Goal: Communication & Community: Answer question/provide support

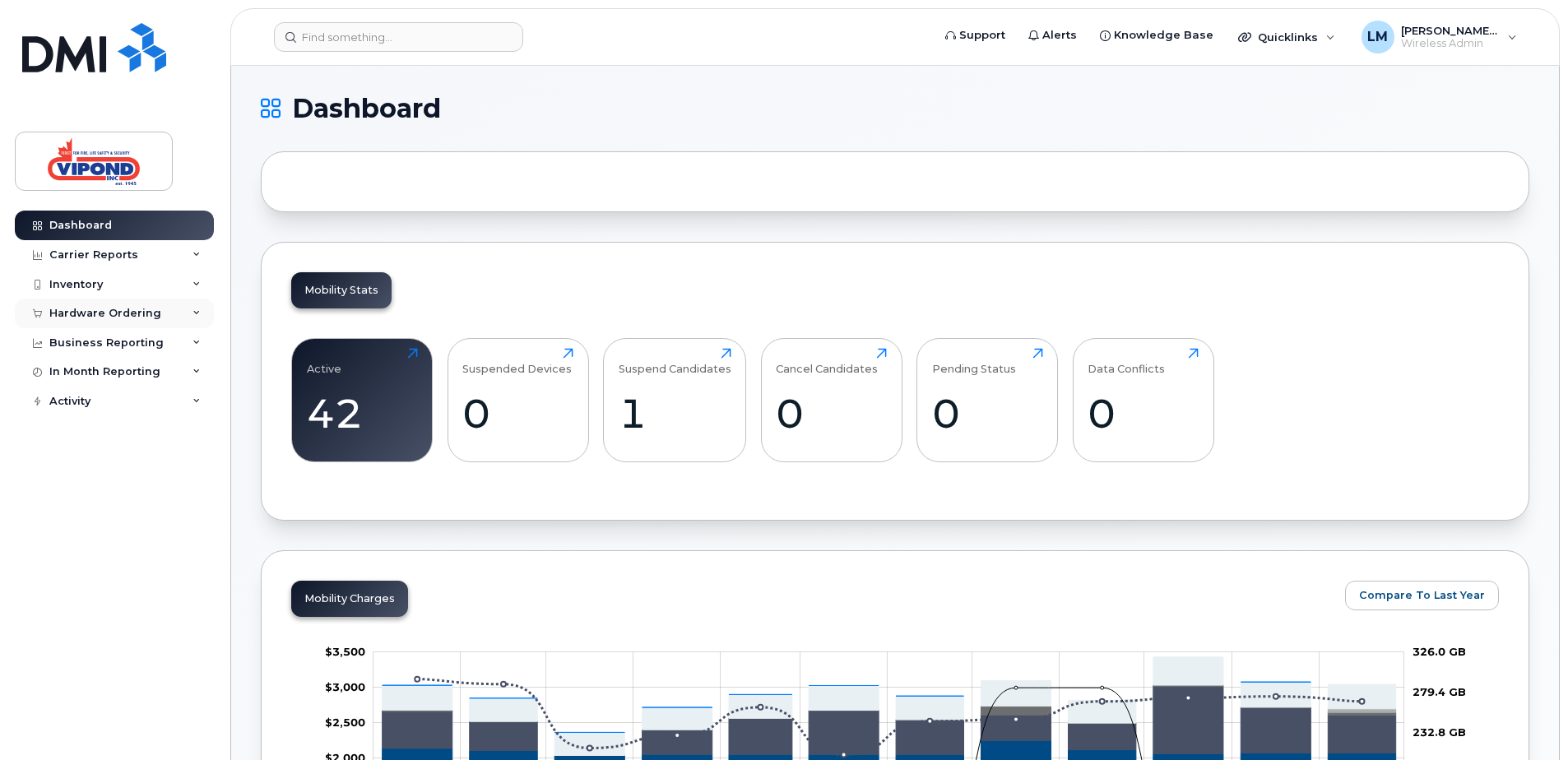
click at [105, 311] on div "Hardware Ordering" at bounding box center [105, 314] width 112 height 14
click at [88, 344] on div "Overview" at bounding box center [83, 343] width 53 height 14
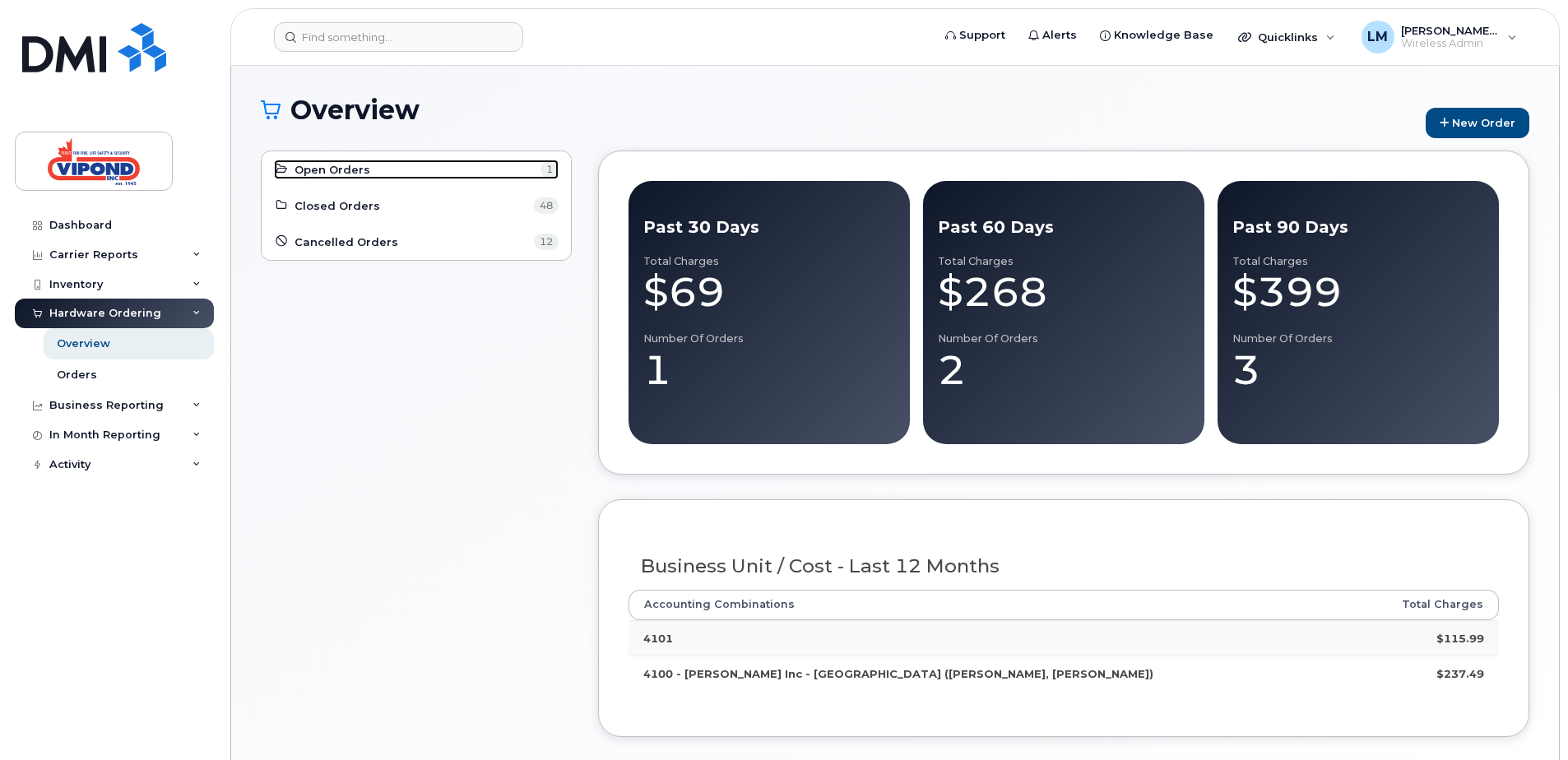
click at [351, 173] on span "Open Orders" at bounding box center [332, 170] width 76 height 15
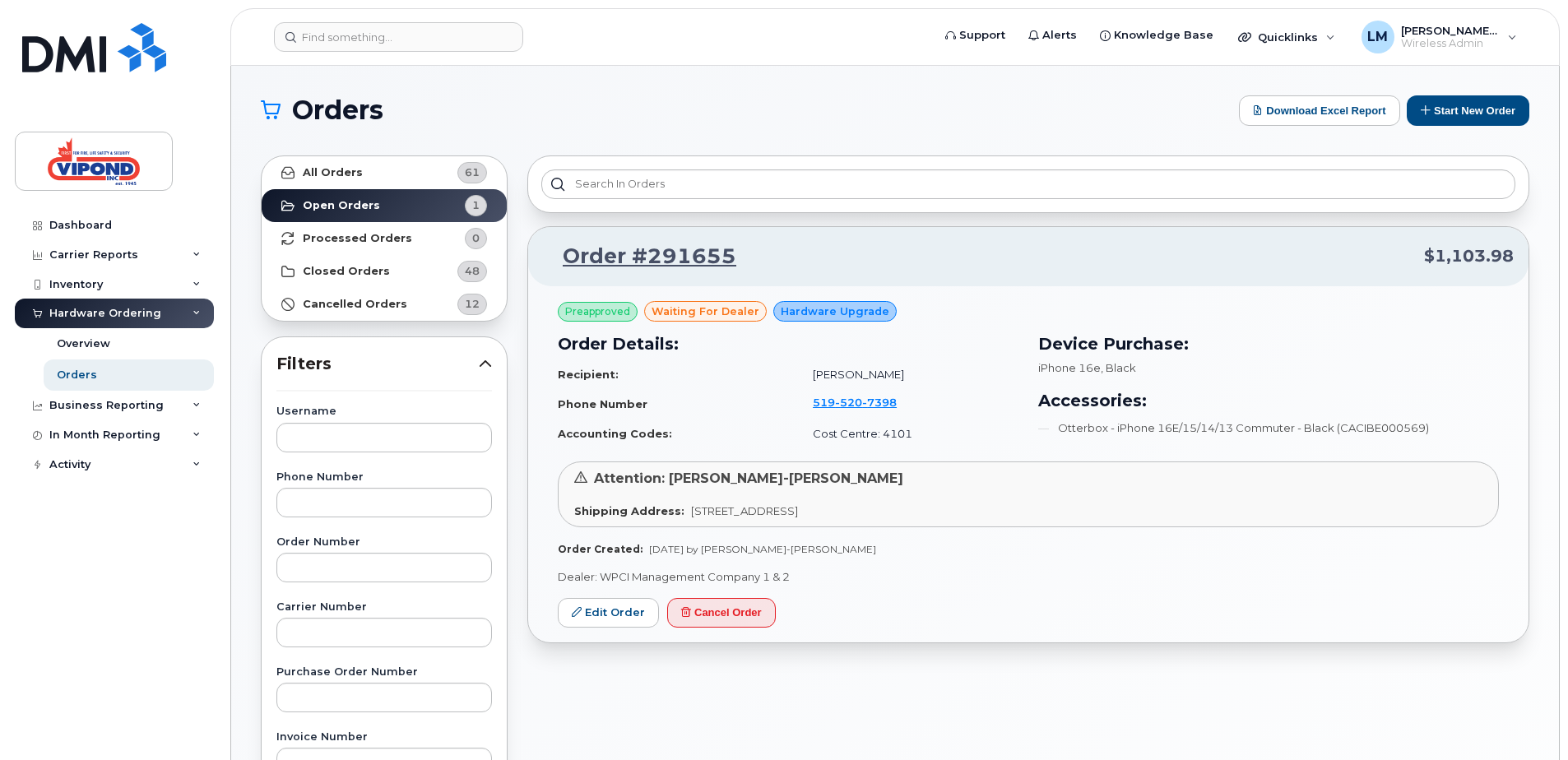
click at [827, 311] on span "Hardware Upgrade" at bounding box center [835, 311] width 109 height 15
click at [327, 175] on strong "All Orders" at bounding box center [333, 173] width 60 height 14
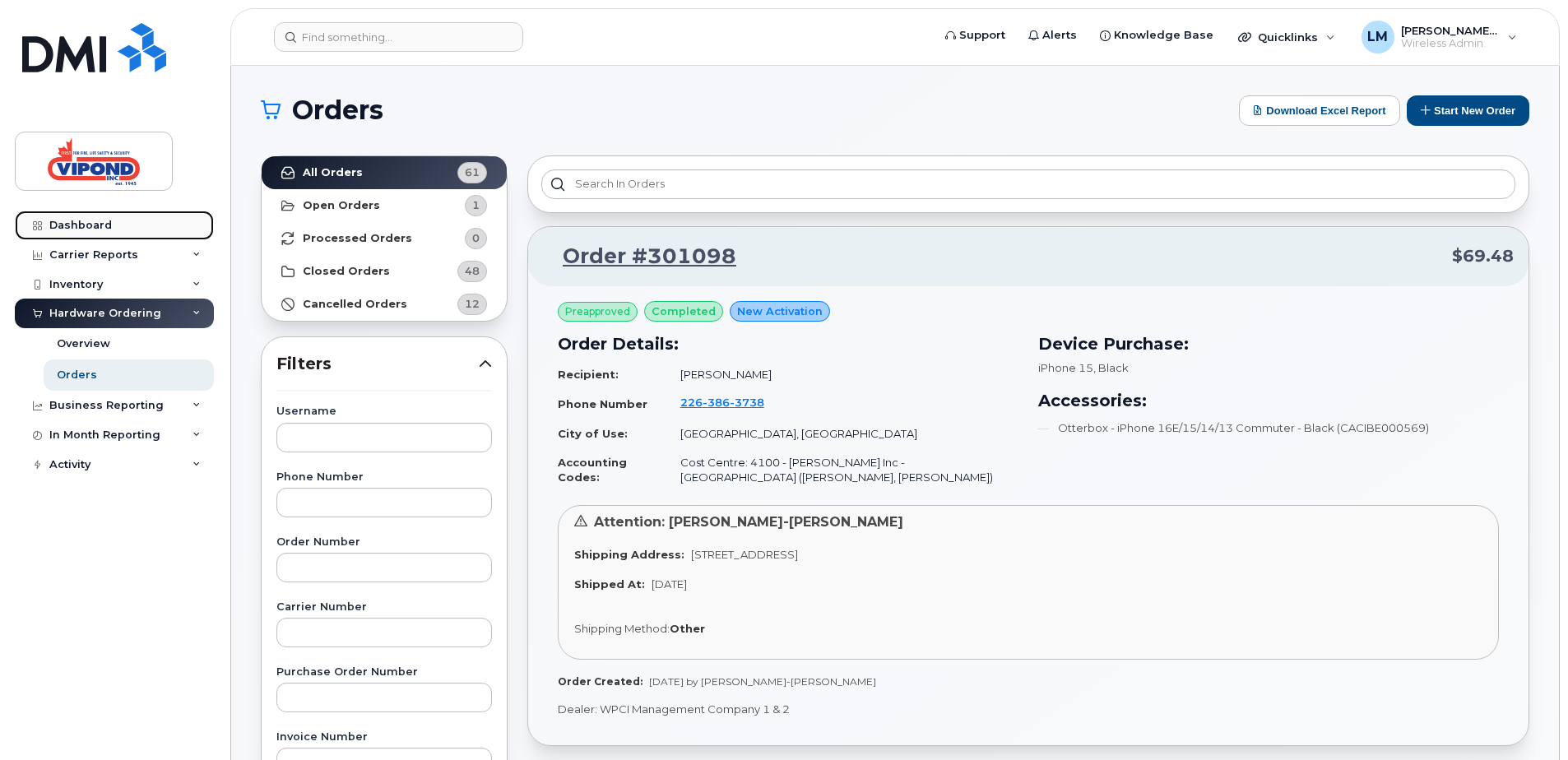
click at [92, 227] on div "Dashboard" at bounding box center [81, 226] width 63 height 14
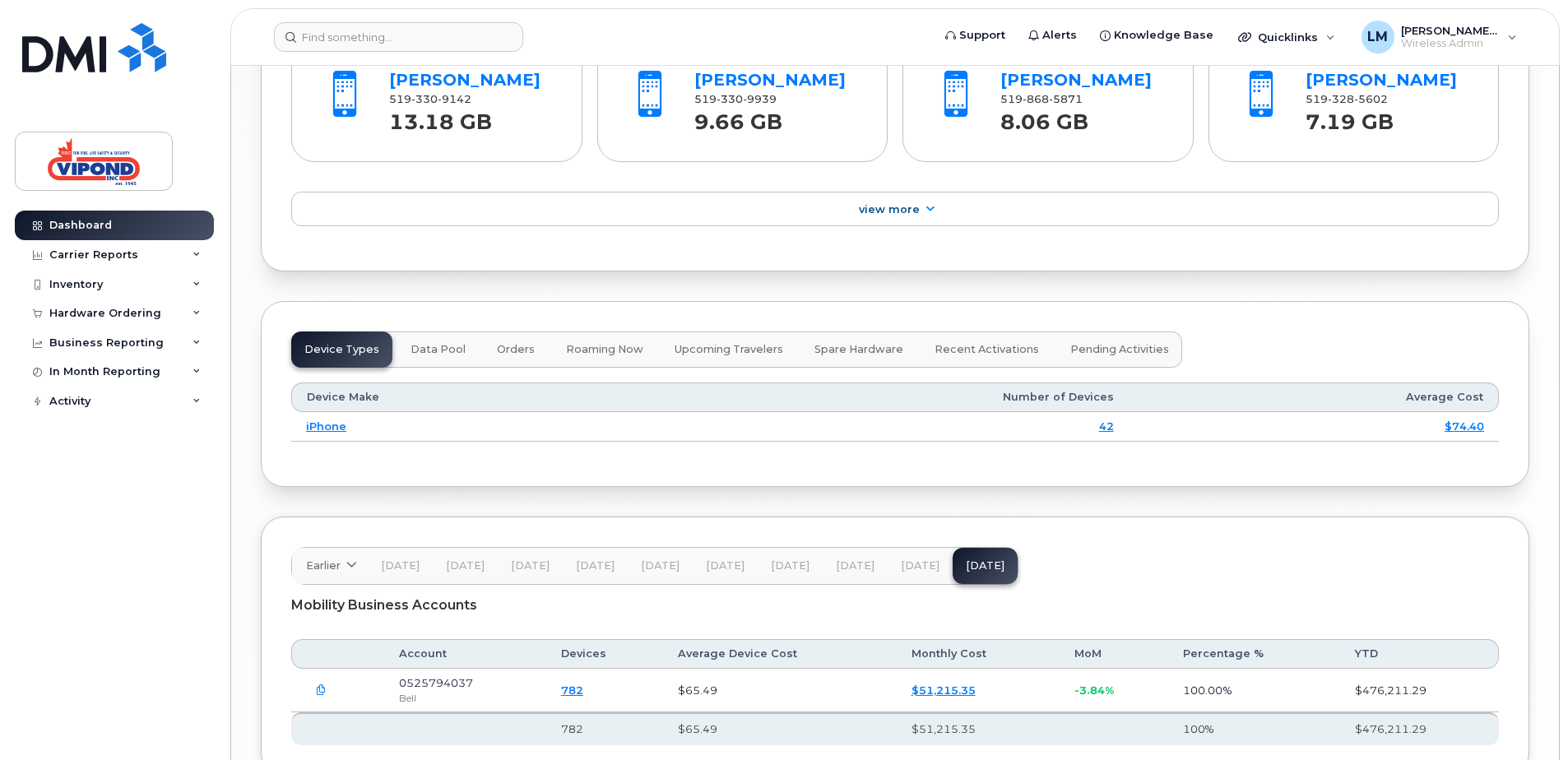
scroll to position [1659, 0]
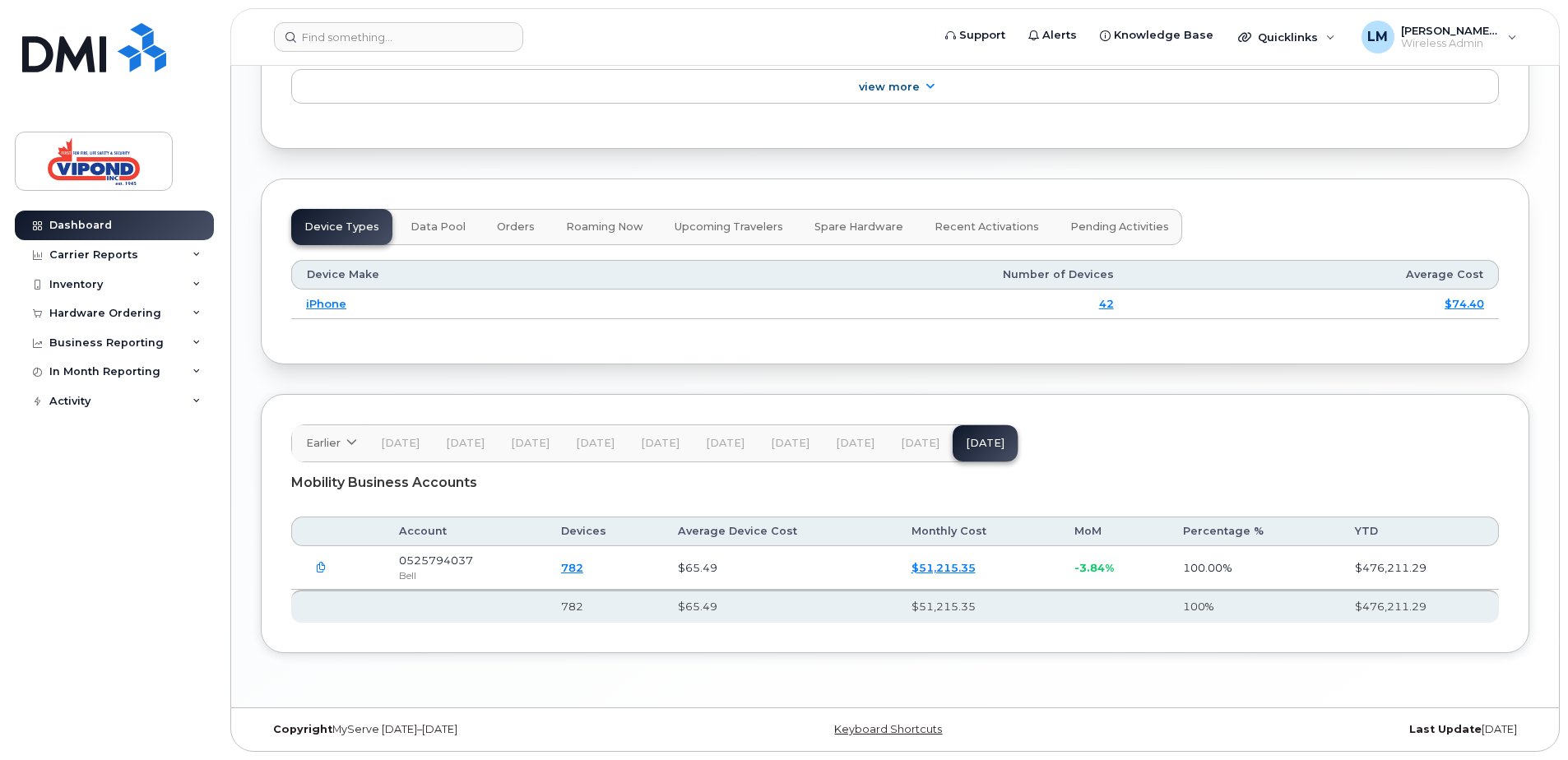
click at [340, 221] on div "Device Types Data Pool Orders Roaming Now Upcoming Travelers Spare Hardware Rec…" at bounding box center [736, 226] width 891 height 36
click at [323, 302] on link "iPhone" at bounding box center [326, 304] width 40 height 14
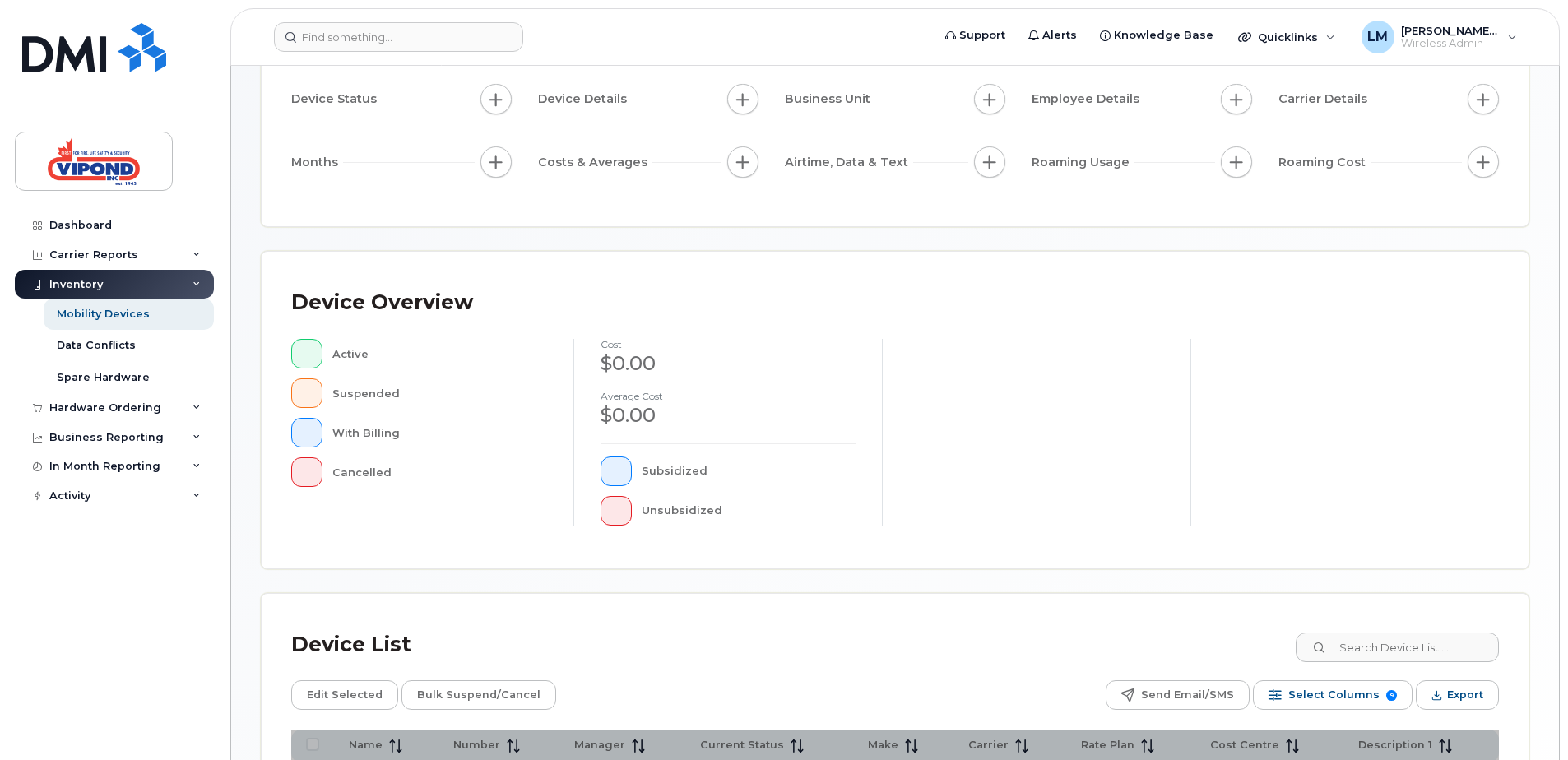
scroll to position [371, 0]
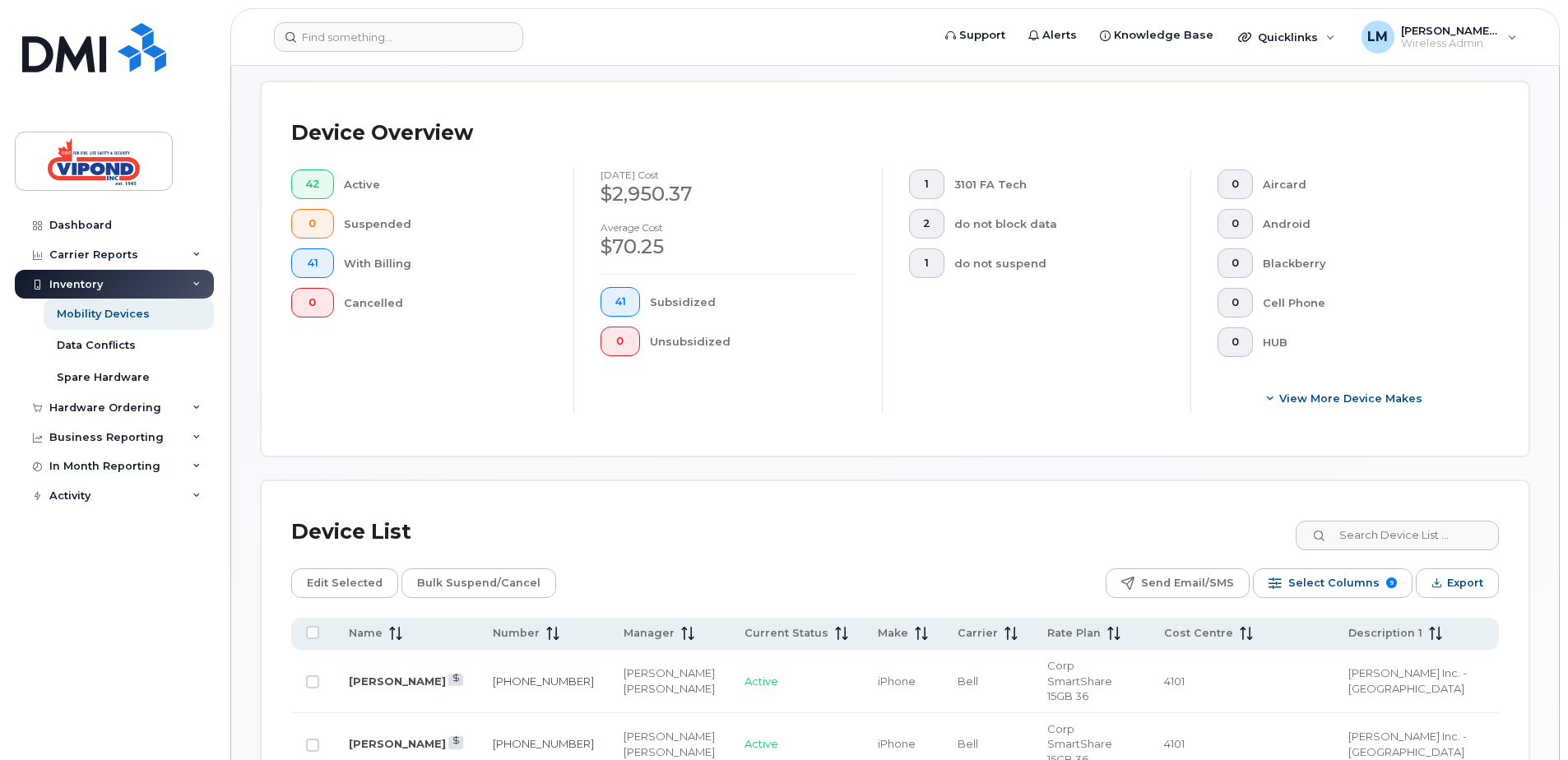
scroll to position [782, 0]
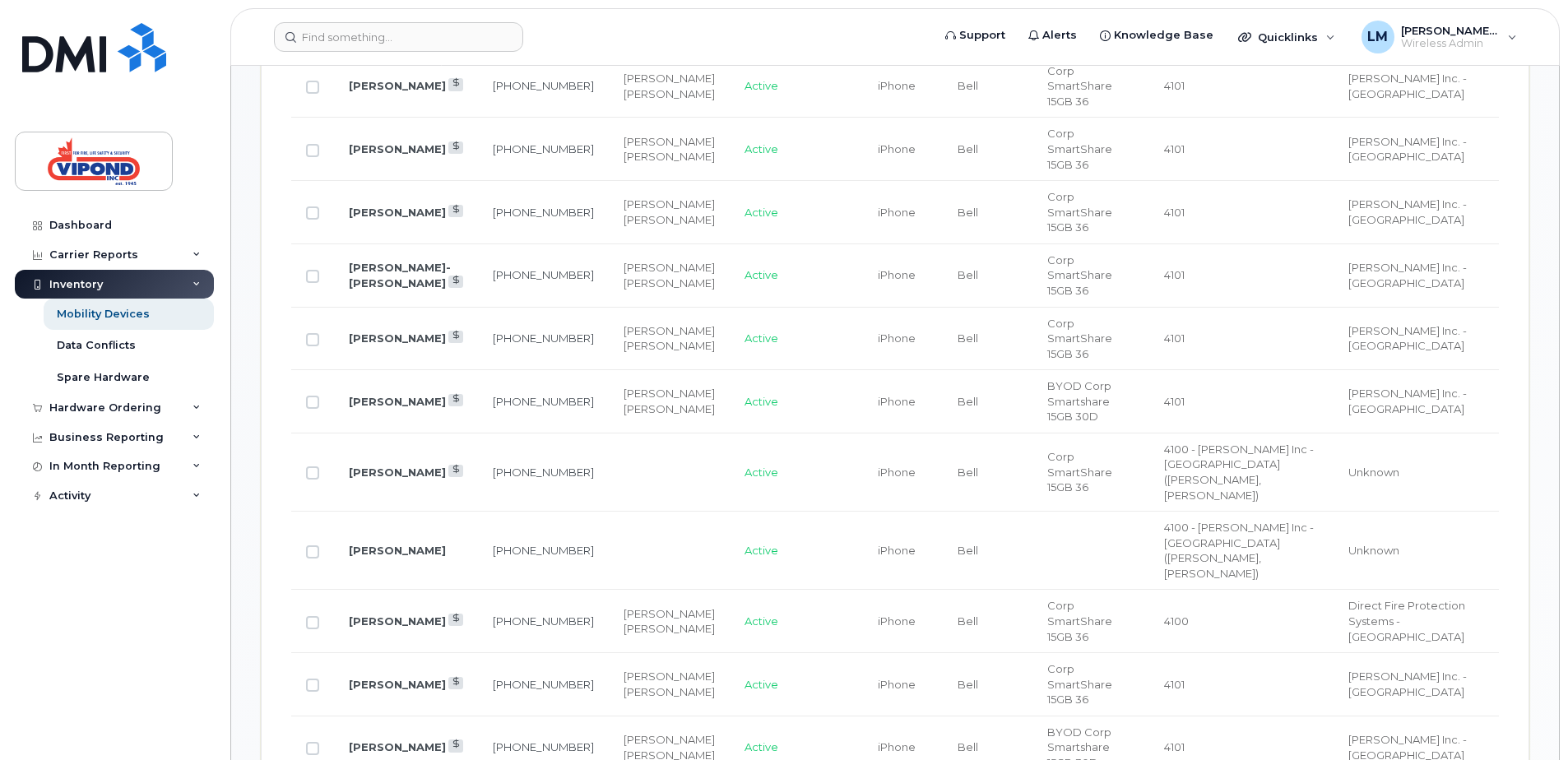
scroll to position [1111, 0]
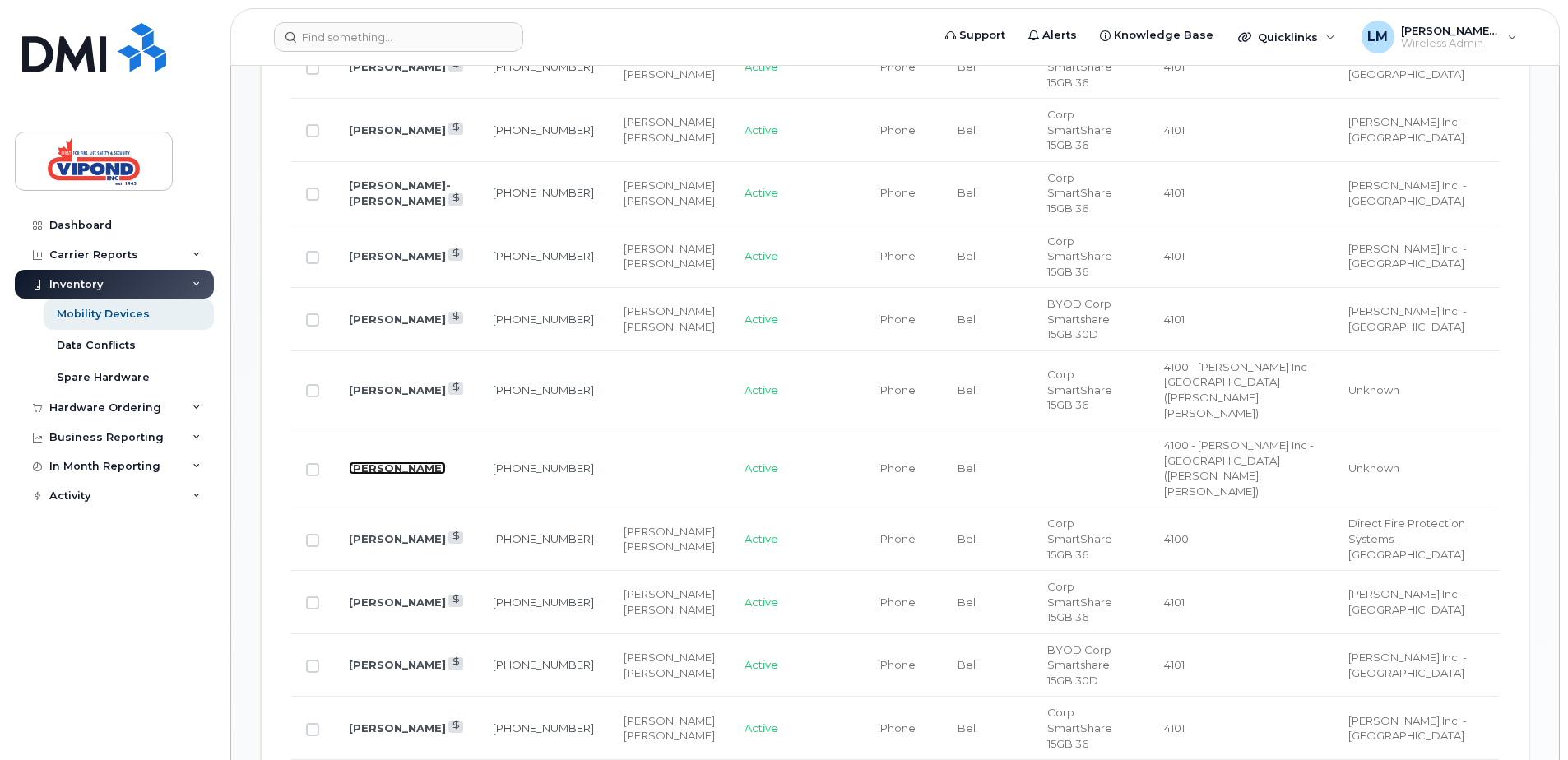
click at [393, 461] on link "Brent Rynen" at bounding box center [397, 468] width 97 height 14
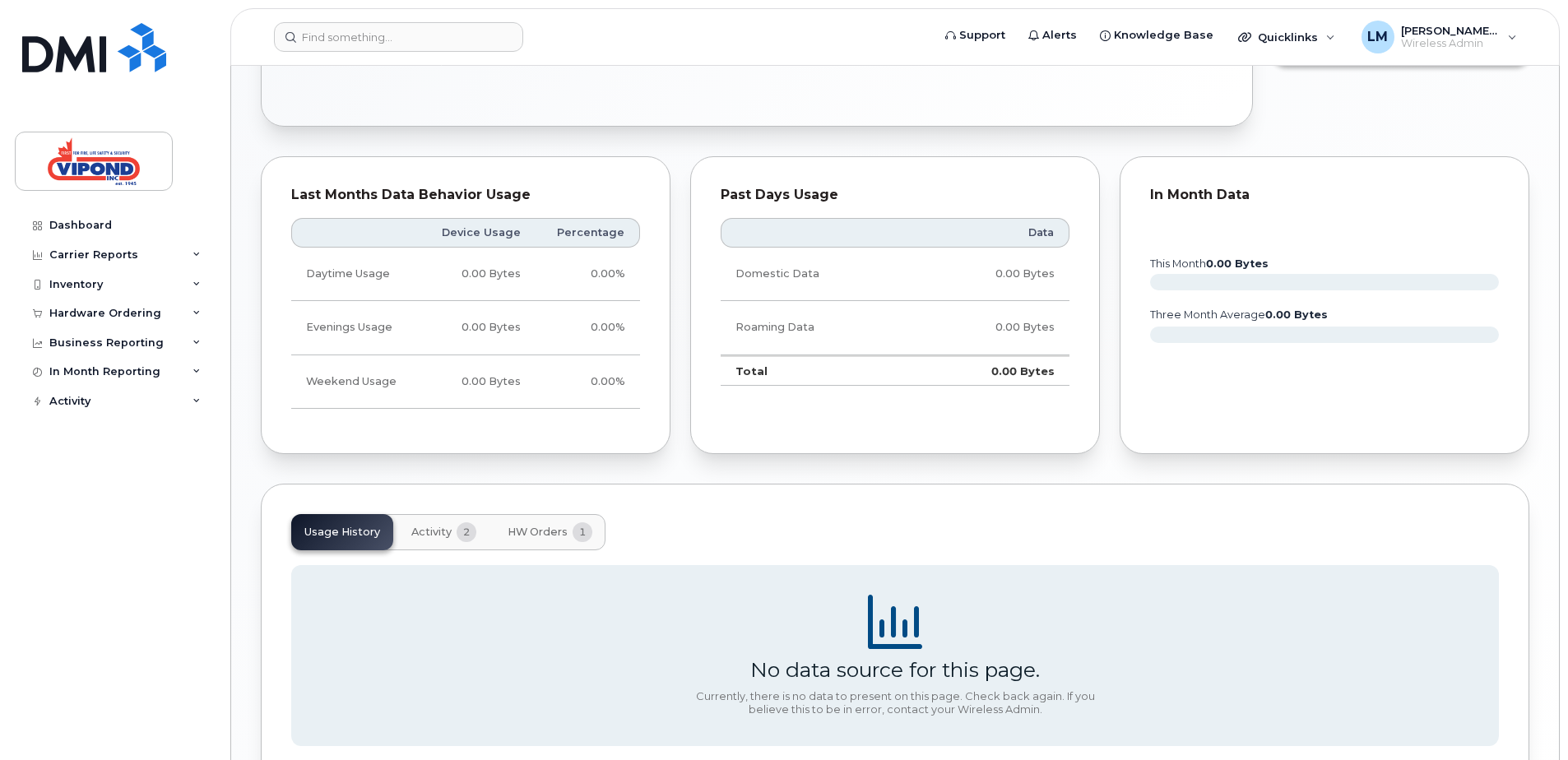
scroll to position [408, 0]
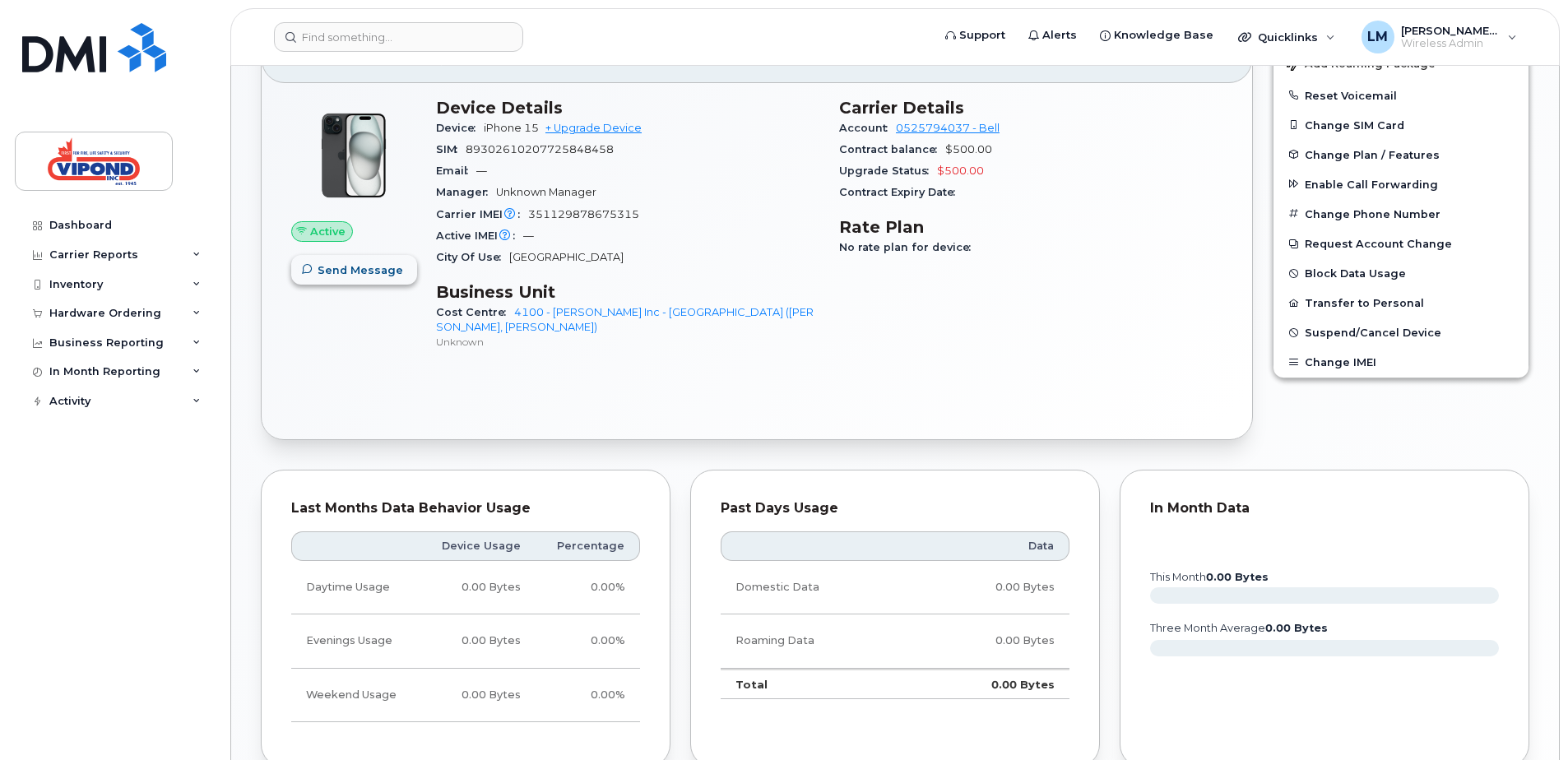
click at [348, 270] on span "Send Message" at bounding box center [360, 270] width 86 height 15
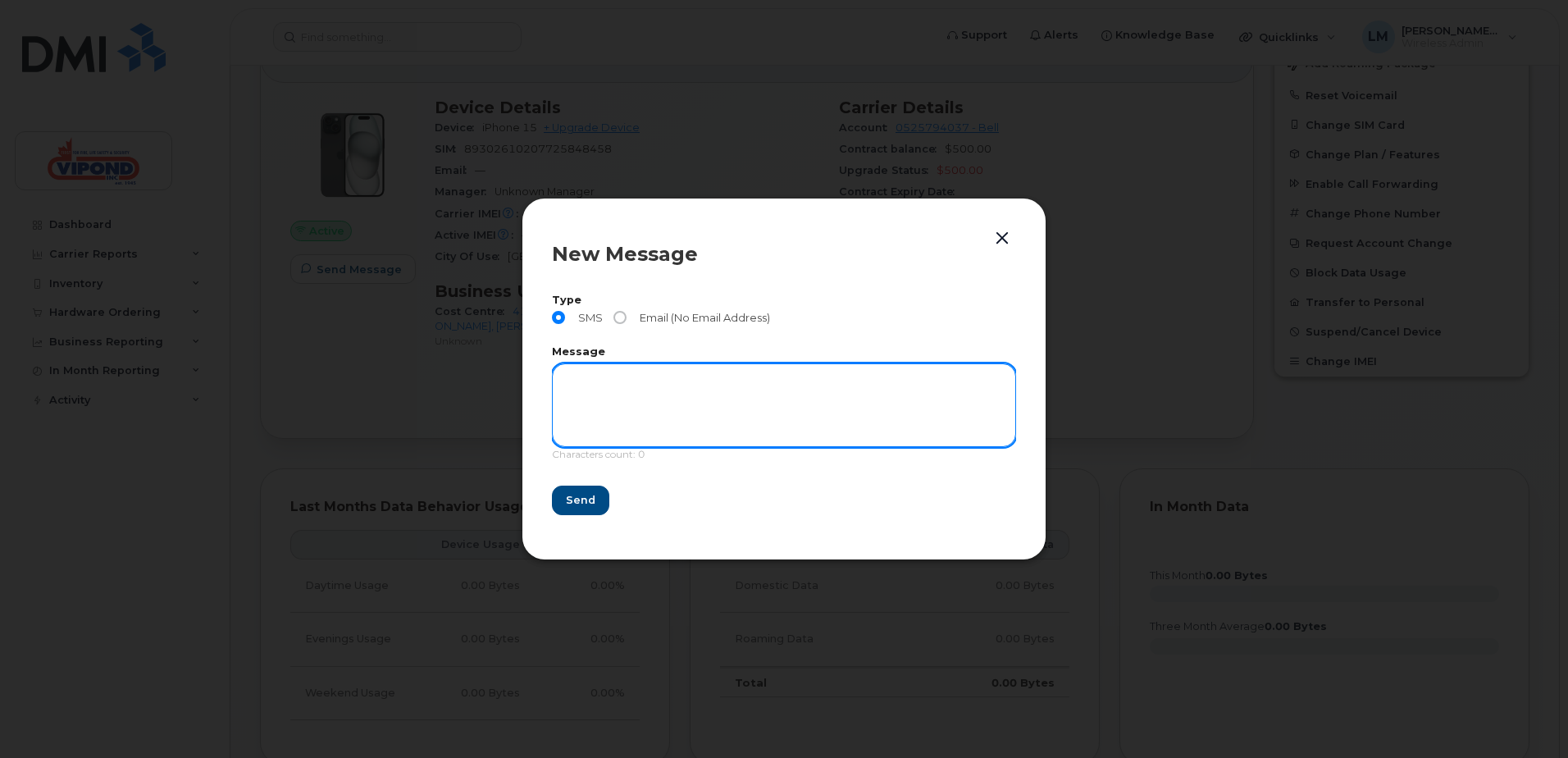
click at [648, 408] on textarea at bounding box center [784, 404] width 465 height 84
click at [971, 380] on textarea "Please change the name on this phone to Justin Medeiros - as of today Sept 22 2…" at bounding box center [784, 404] width 465 height 84
type textarea "Please change the name on this phone to Justin Medeiros - as of today Sept 22 2…"
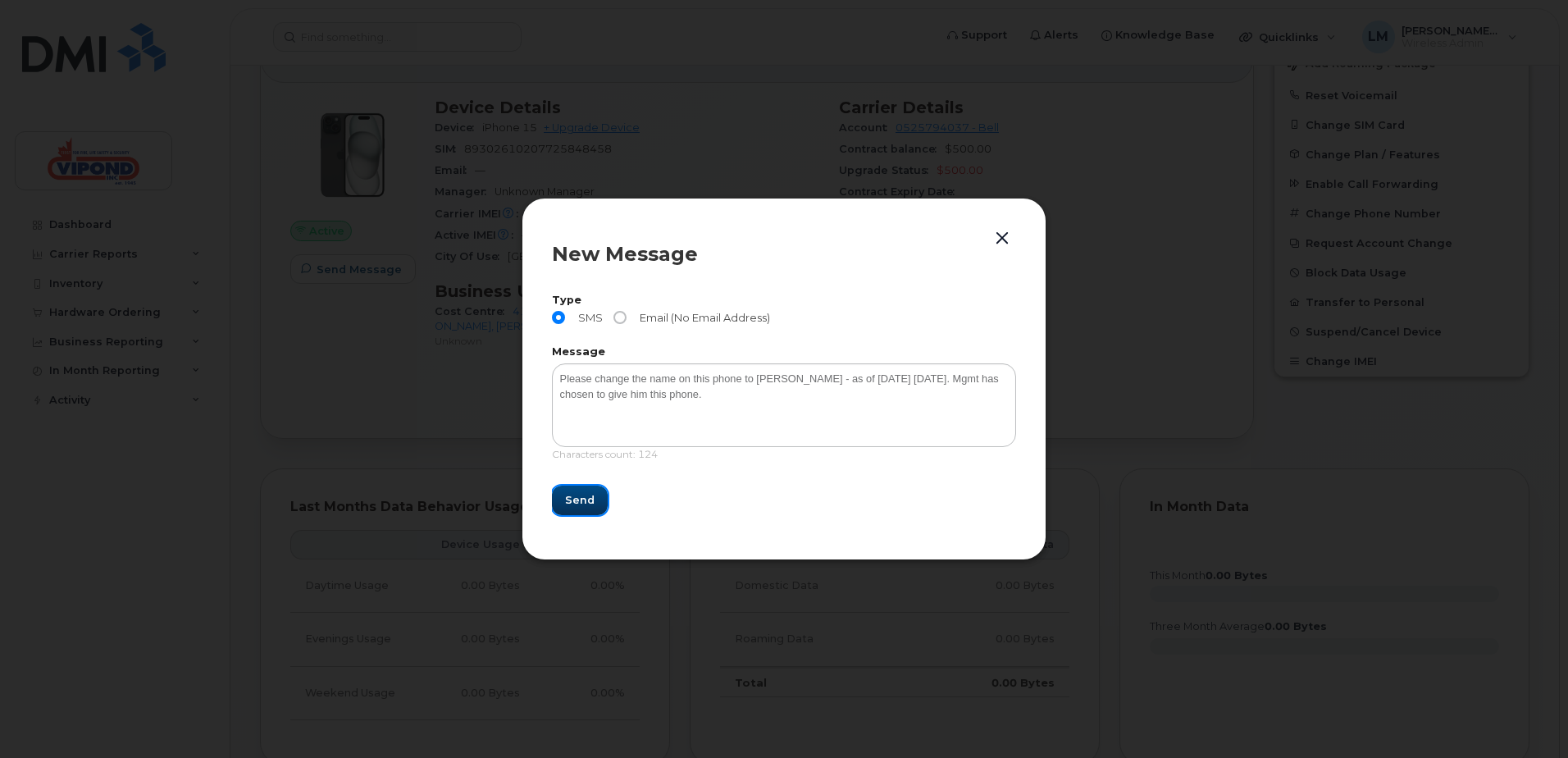
click at [590, 497] on span "Send" at bounding box center [580, 500] width 30 height 15
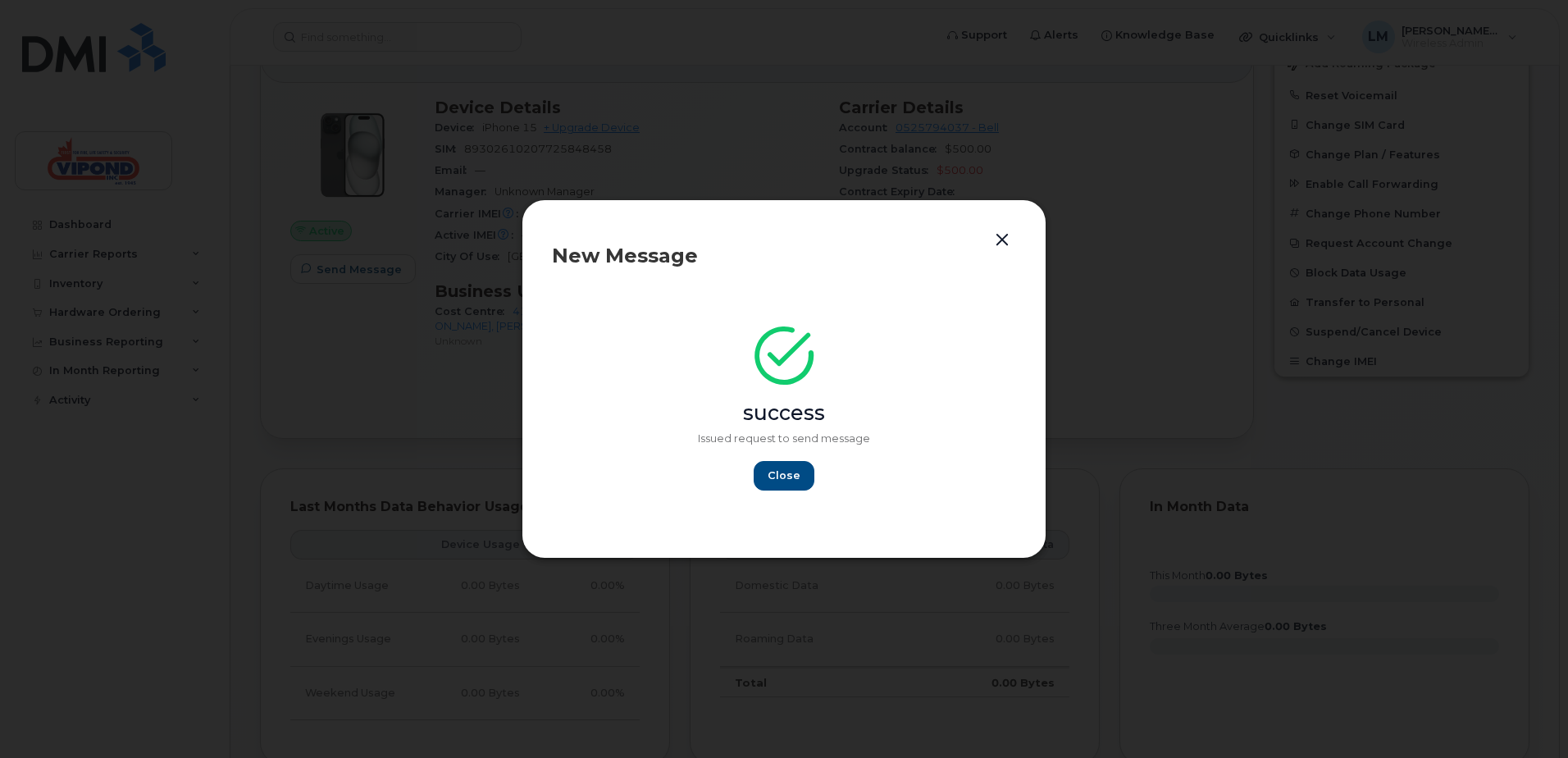
click at [1002, 239] on button "button" at bounding box center [1002, 239] width 25 height 23
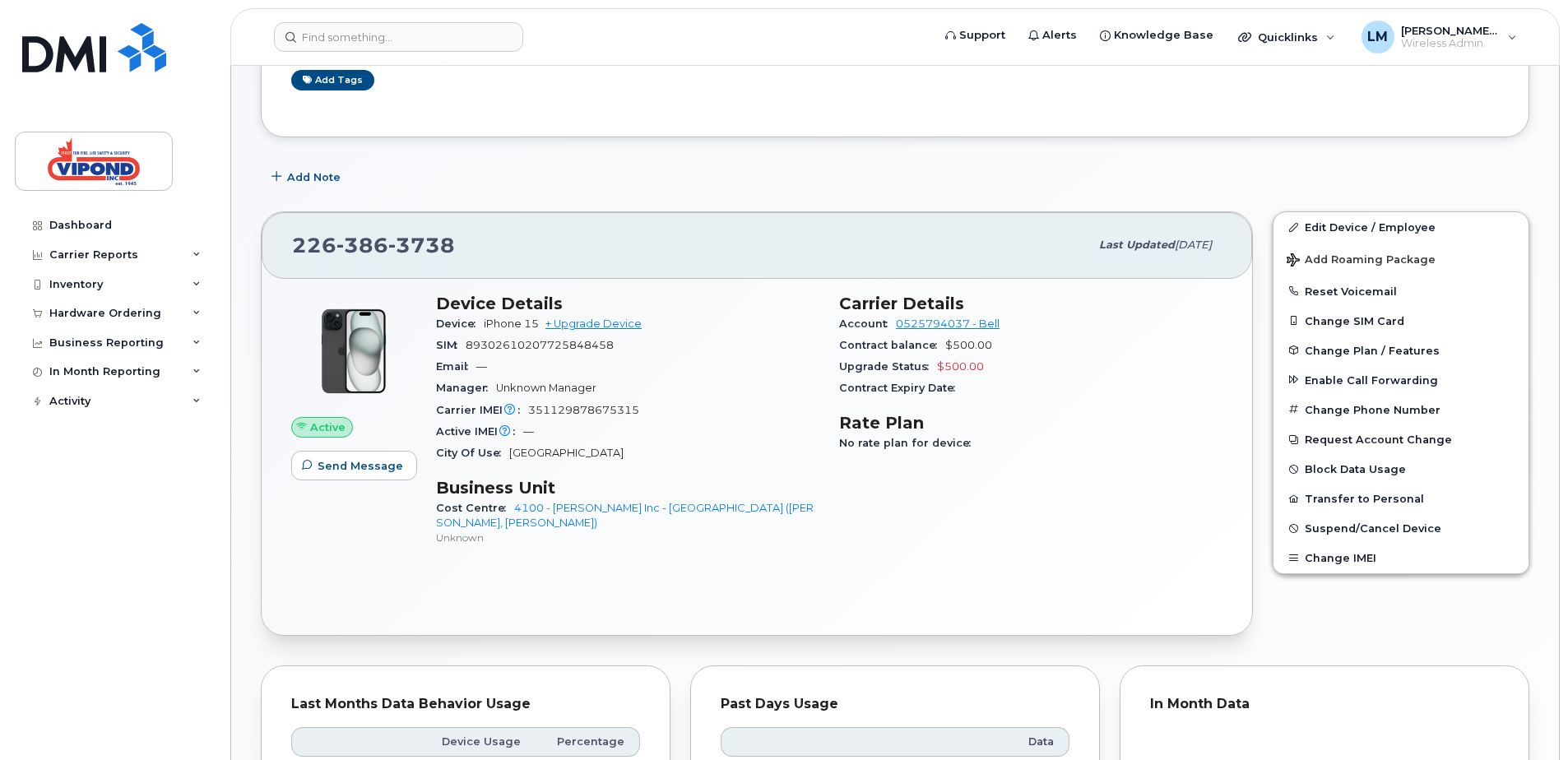
scroll to position [0, 0]
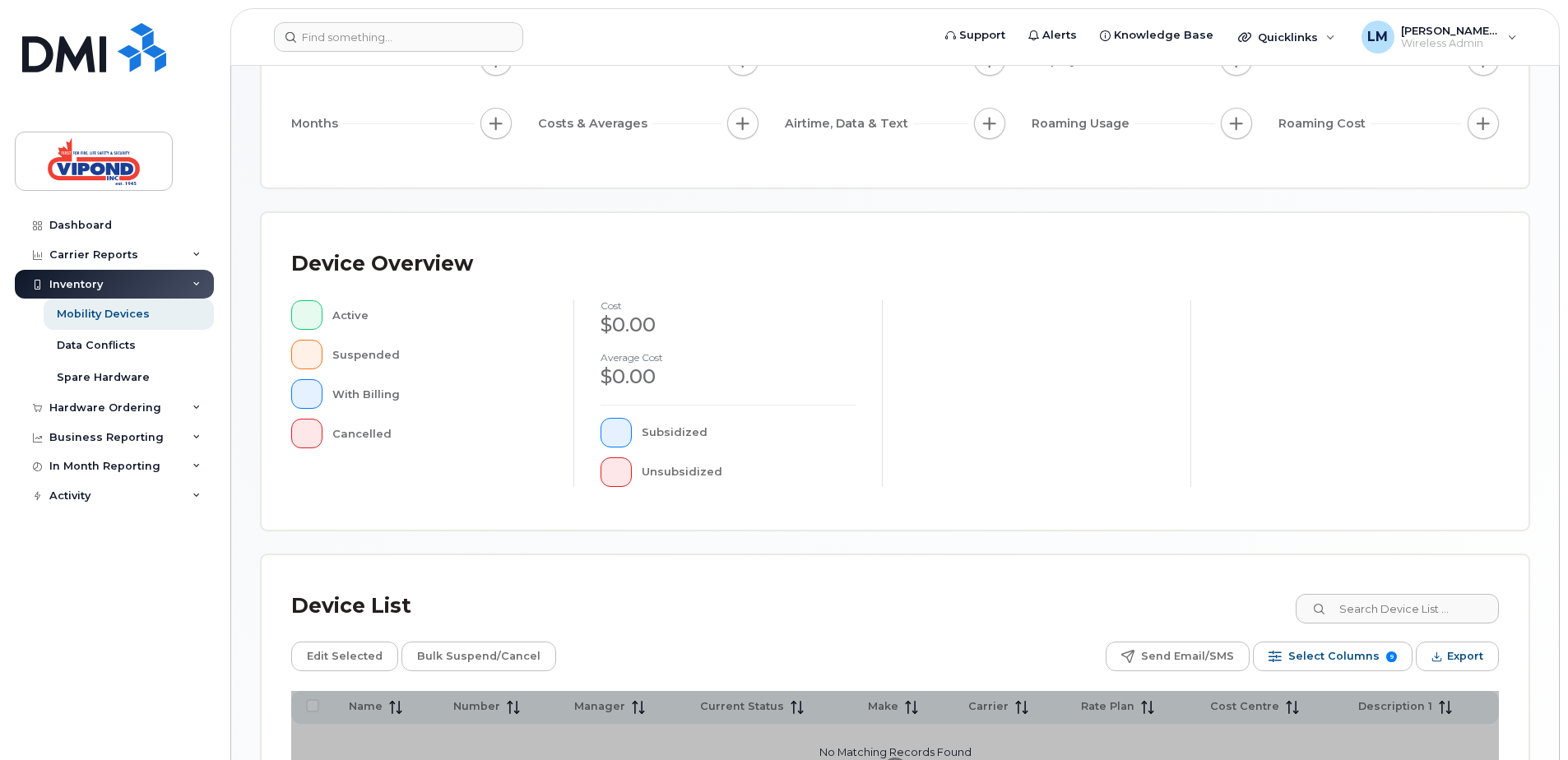
scroll to position [371, 0]
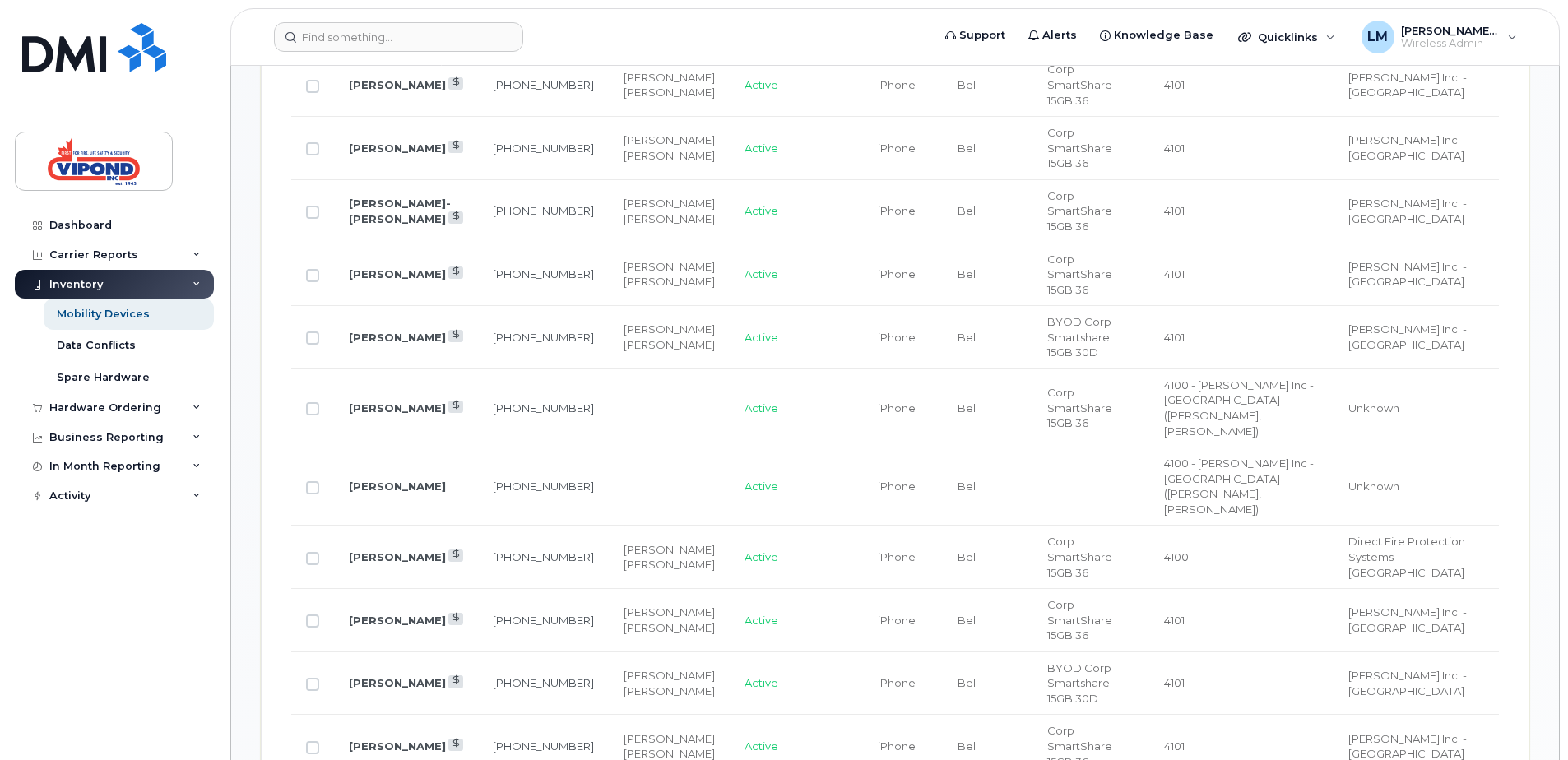
scroll to position [1193, 0]
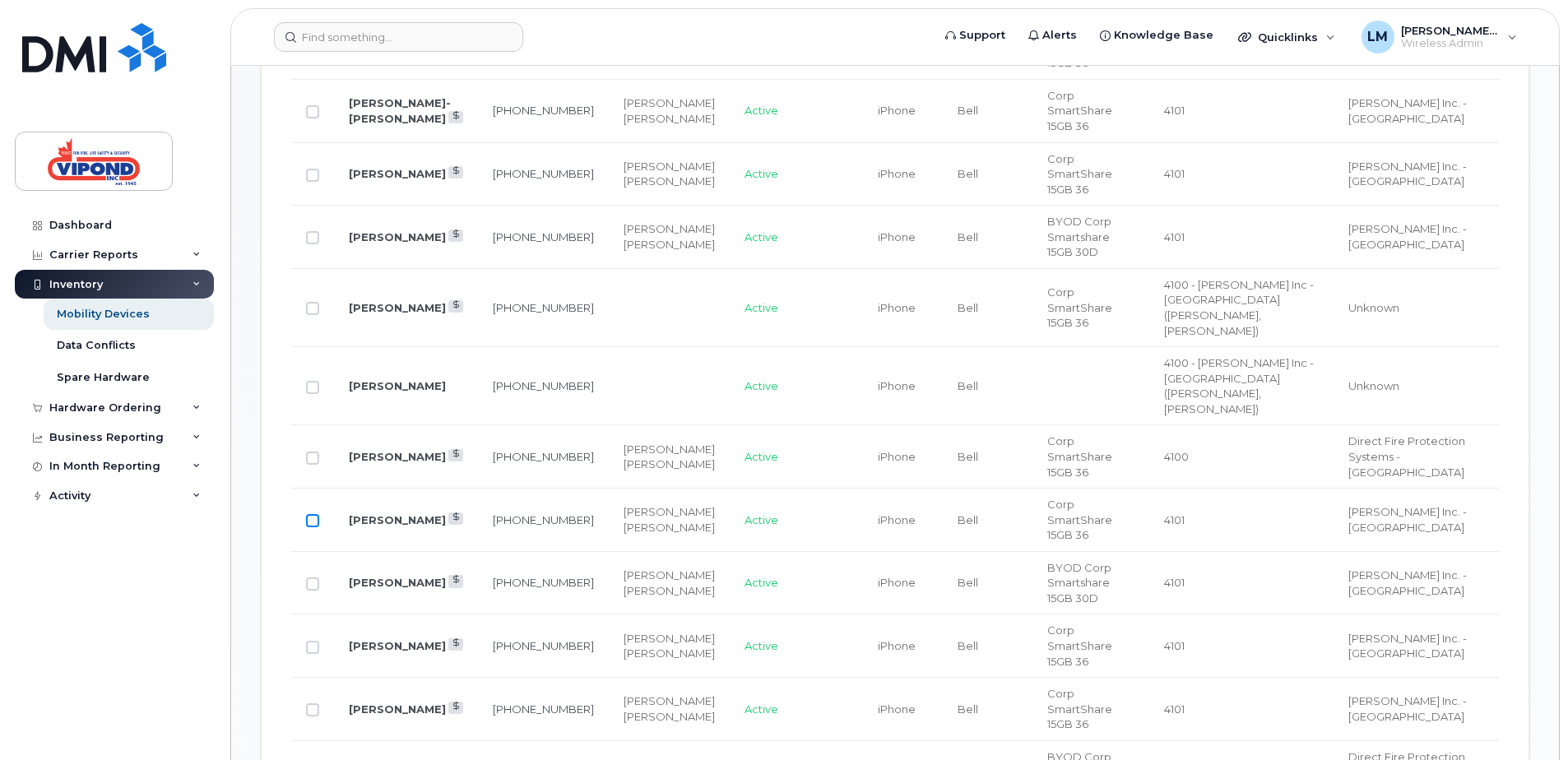
click at [317, 514] on input "Row Unselected" at bounding box center [313, 521] width 14 height 14
checkbox input "true"
click at [395, 513] on link "[PERSON_NAME]" at bounding box center [397, 520] width 97 height 14
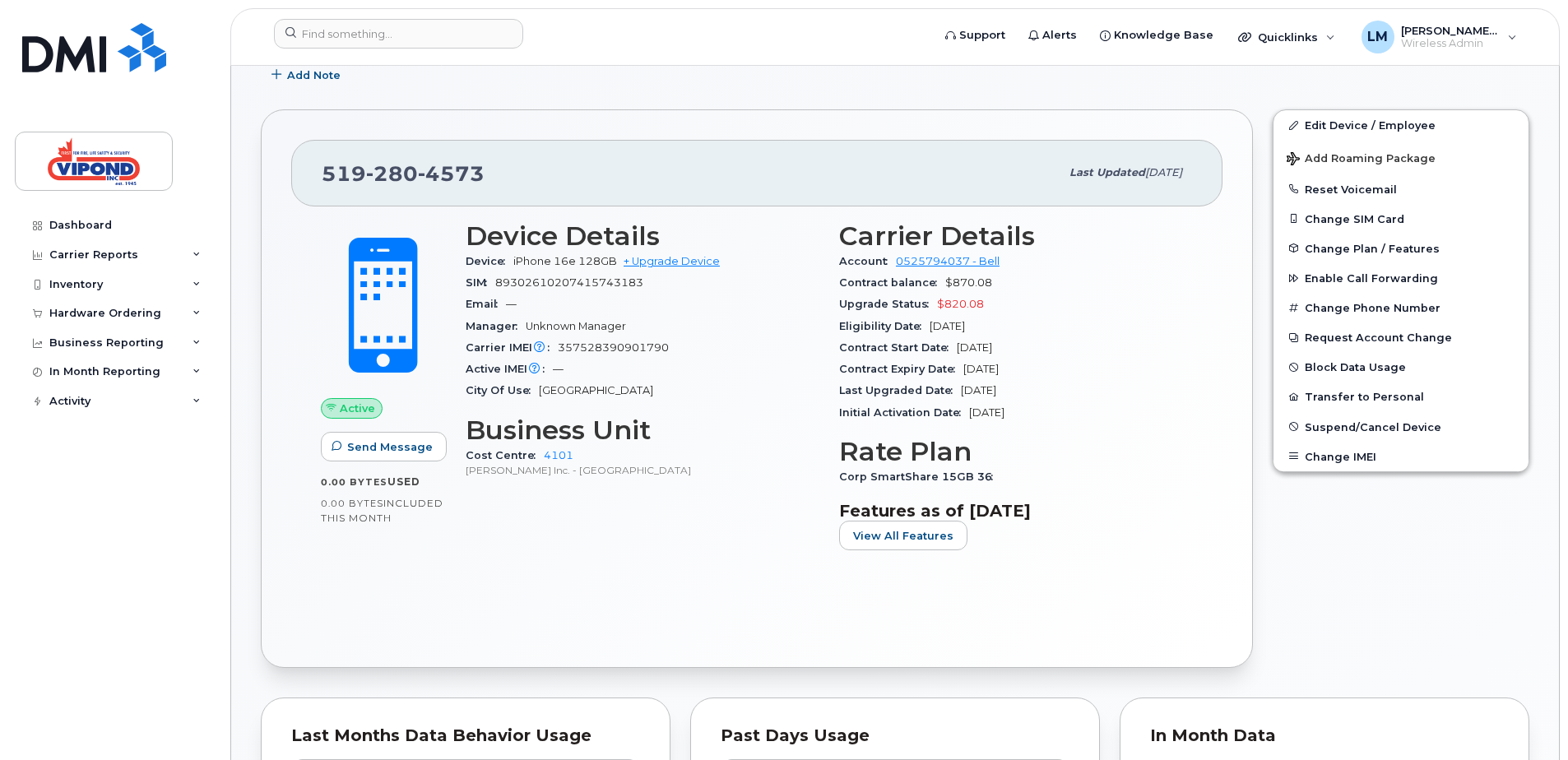
scroll to position [267, 0]
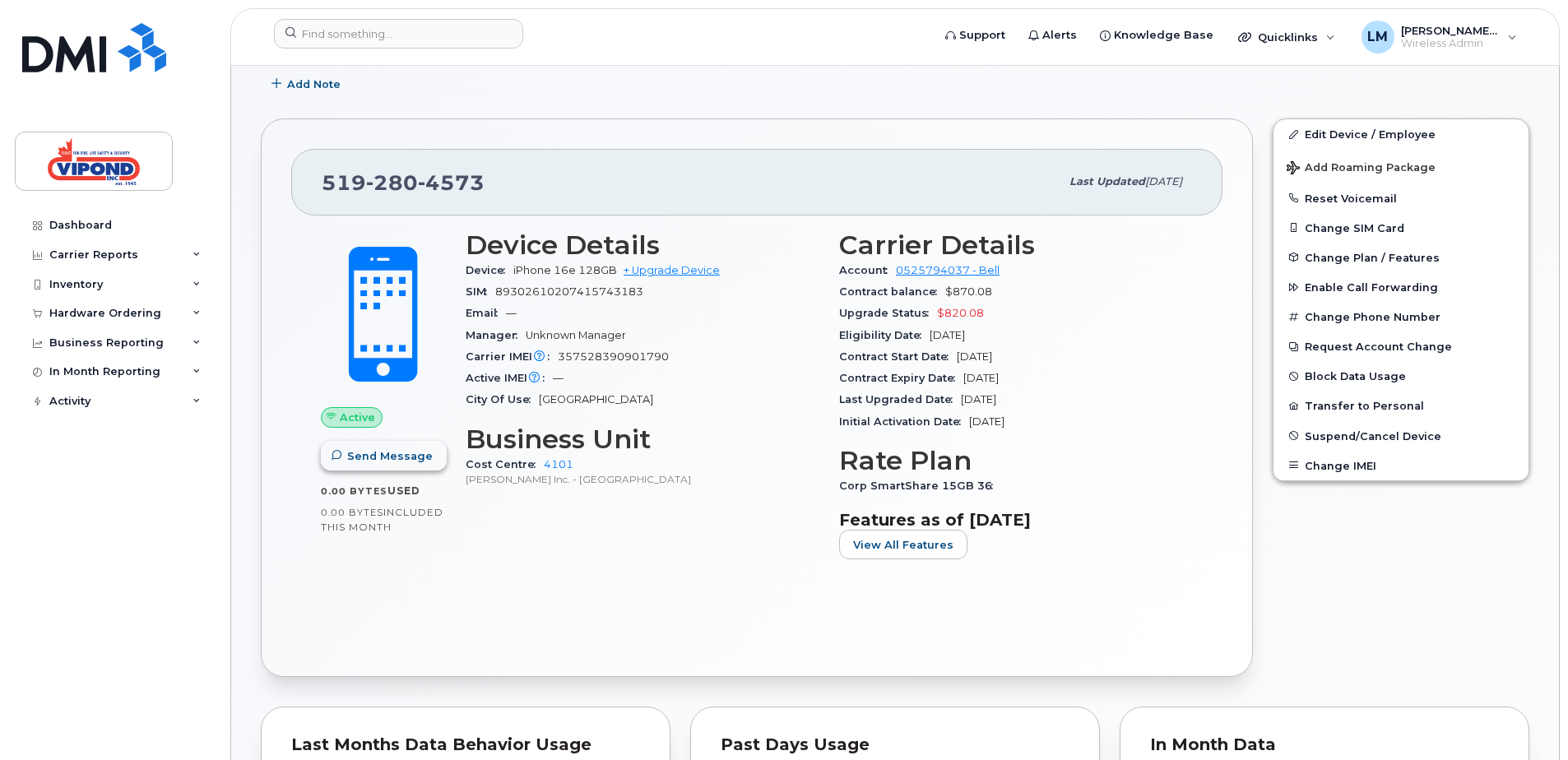
click at [381, 459] on span "Send Message" at bounding box center [389, 455] width 86 height 15
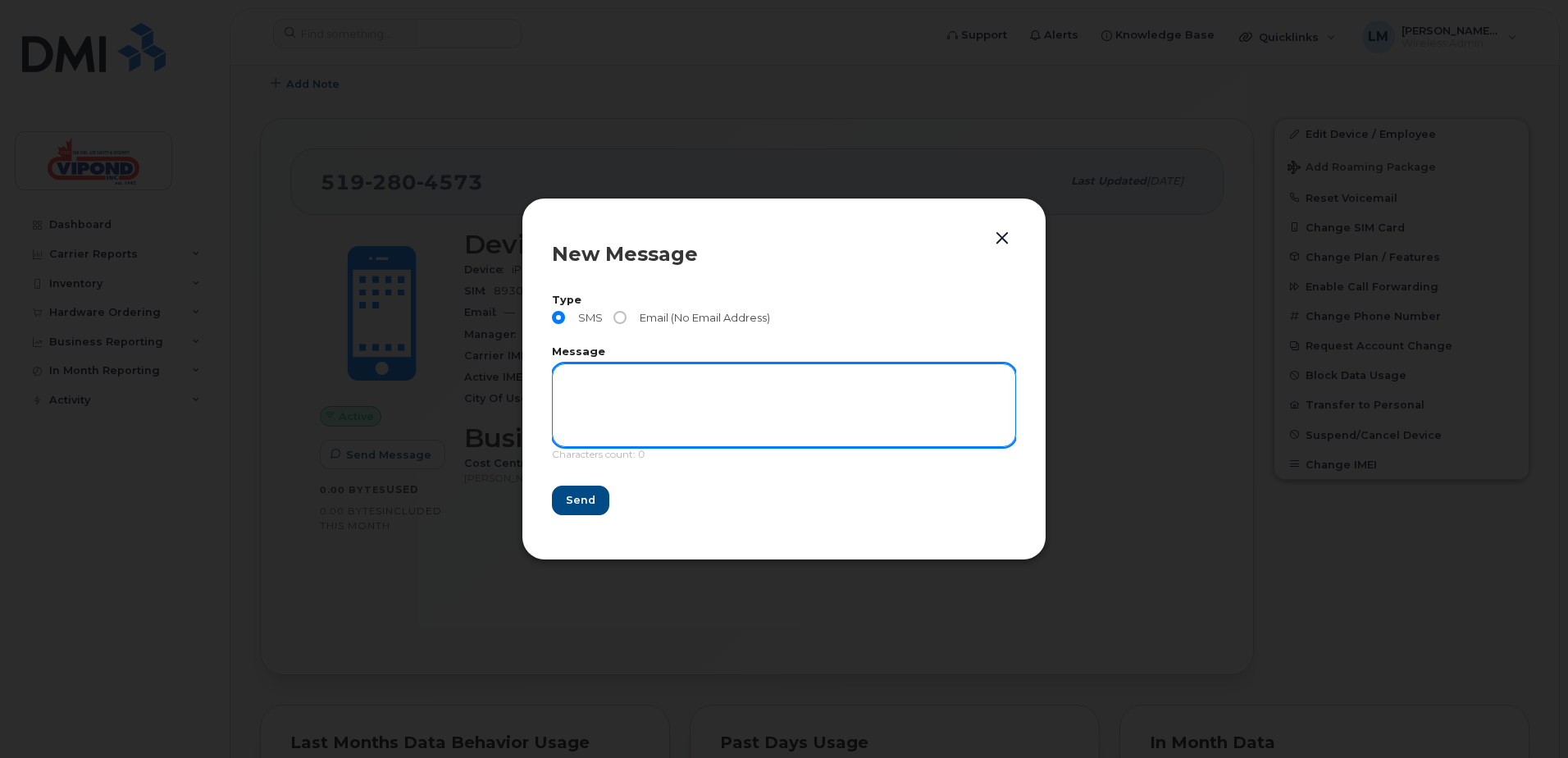
click at [644, 411] on textarea at bounding box center [784, 404] width 465 height 84
click at [590, 394] on textarea "Please change the name on this phone to Brent Rynen. Mgmt has chosen to give hi…" at bounding box center [784, 404] width 465 height 84
click at [801, 417] on textarea "Please change the name on this phone to Brent Rynen. Mgmt has chosen to give hi…" at bounding box center [784, 404] width 465 height 84
type textarea "Please change the name on this phone to Brent Rynen. Mgmt has chosen to give hi…"
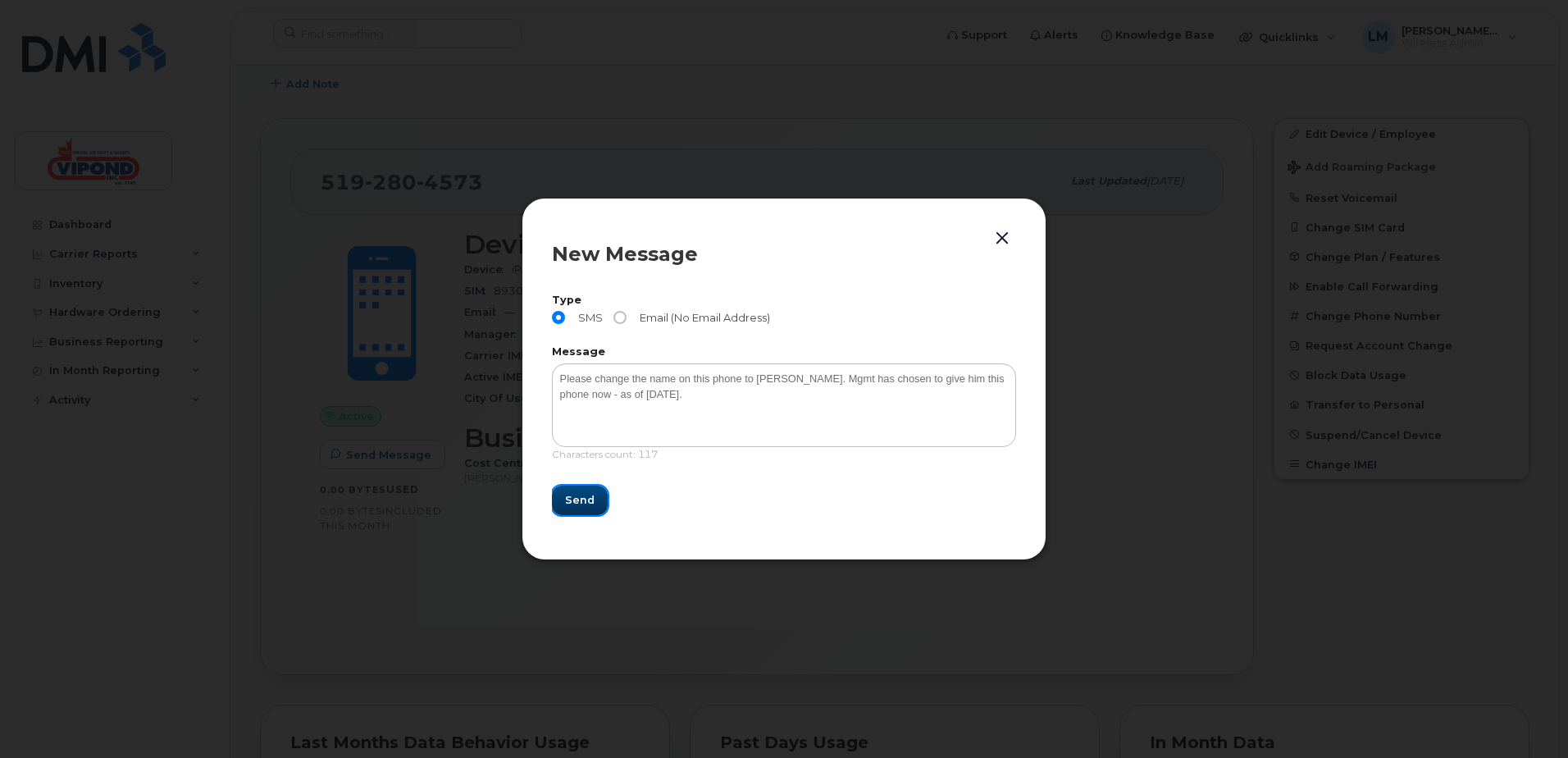
click at [583, 497] on span "Send" at bounding box center [580, 500] width 30 height 15
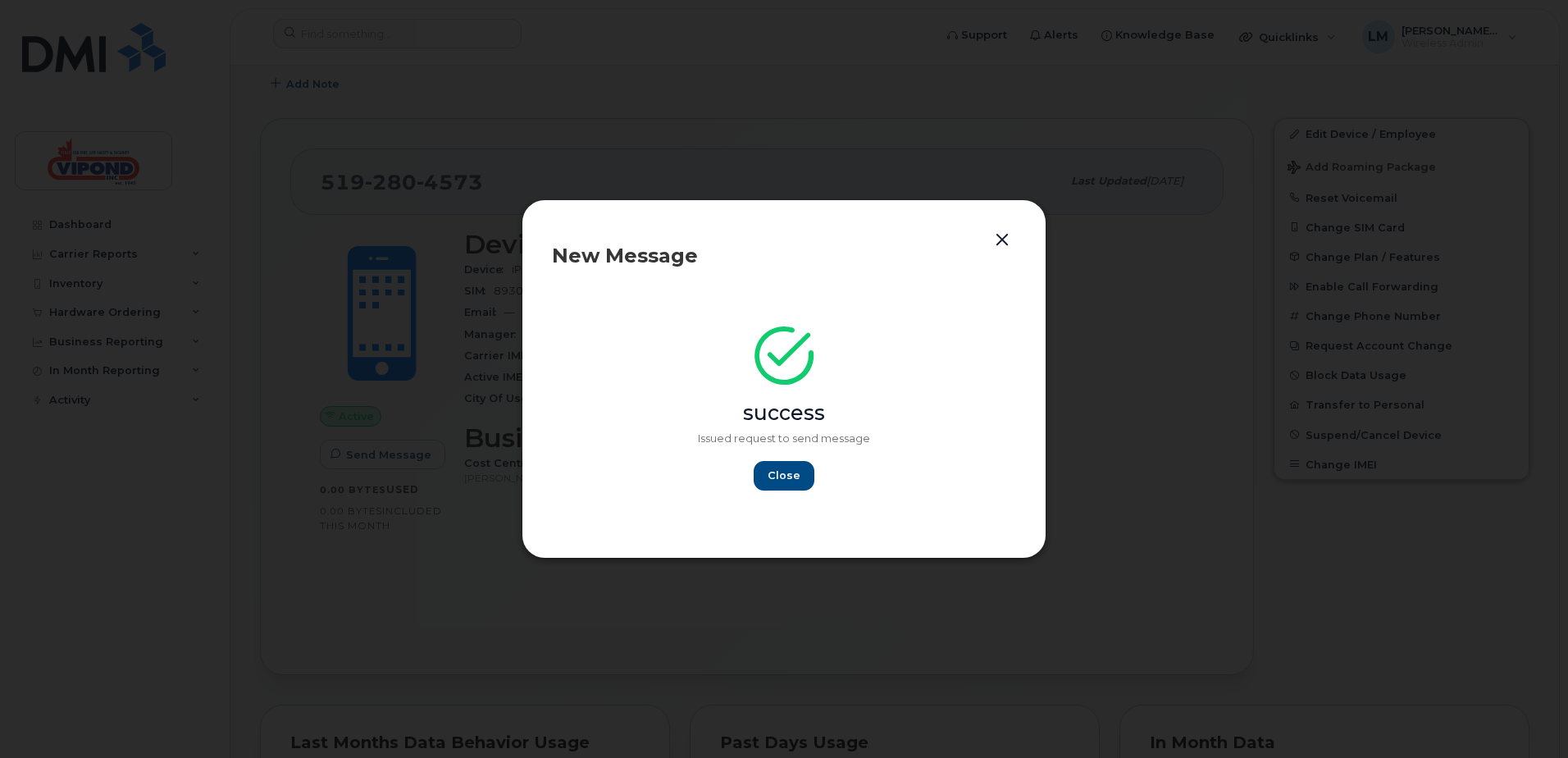
click at [1000, 244] on button "button" at bounding box center [1002, 239] width 25 height 23
